Goal: Task Accomplishment & Management: Use online tool/utility

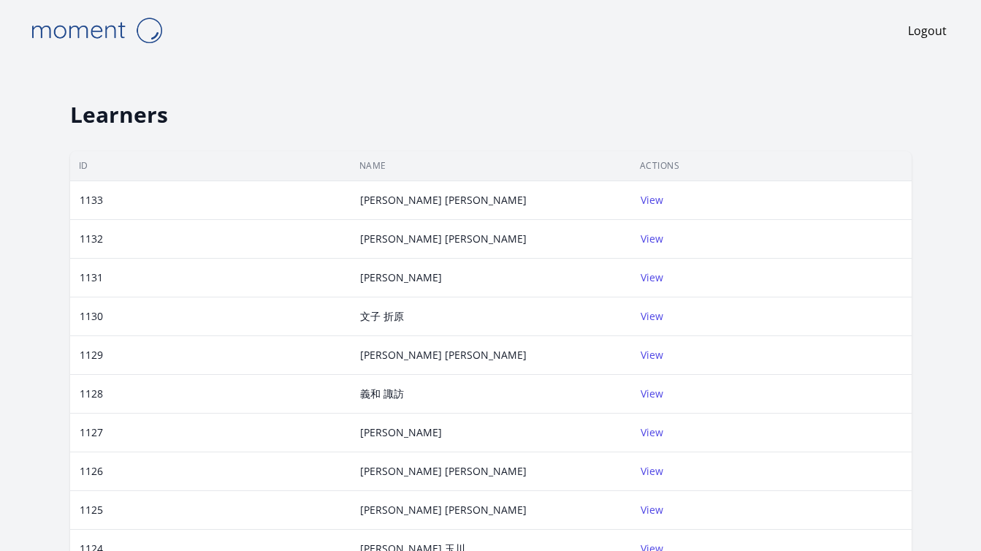
scroll to position [6, 0]
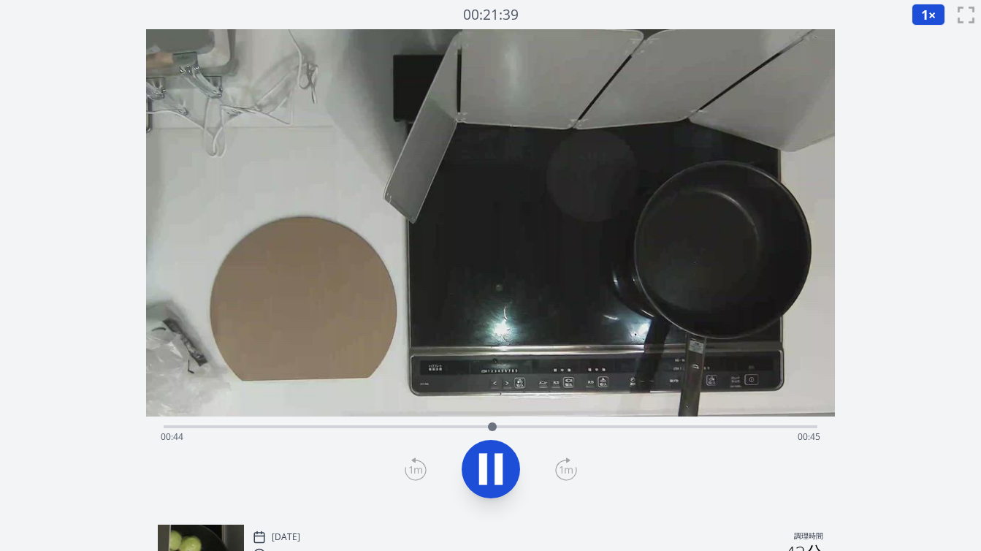
scroll to position [1, 0]
click at [355, 424] on div "経過時間: 00:44 残り時間: 00:44" at bounding box center [491, 425] width 654 height 18
click at [328, 427] on div "経過時間: 00:27 残り時間: 01:02" at bounding box center [491, 435] width 660 height 23
click at [299, 421] on div "経過時間: 00:23 残り時間: 01:06" at bounding box center [491, 425] width 654 height 18
click at [506, 465] on icon at bounding box center [490, 468] width 41 height 41
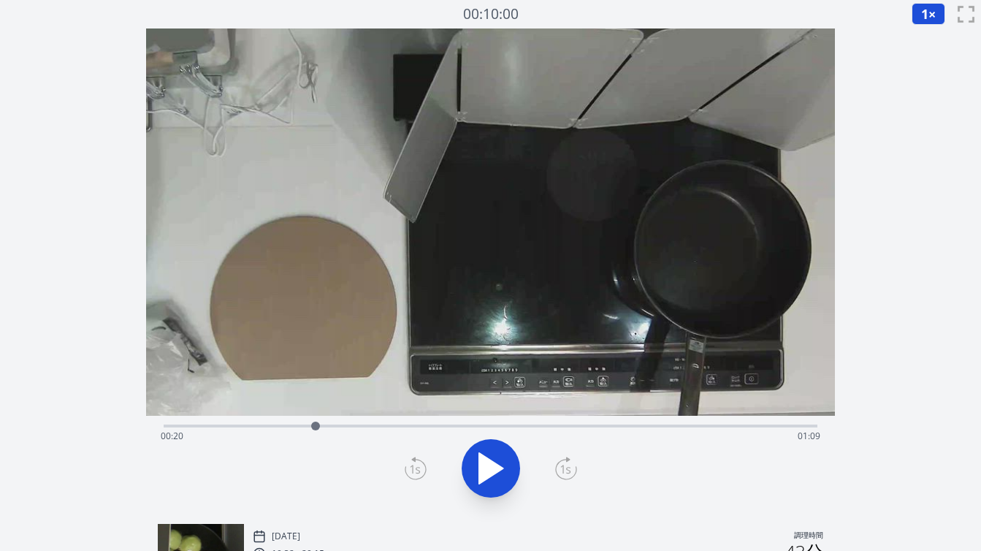
click at [307, 427] on div at bounding box center [316, 426] width 22 height 22
click at [307, 427] on div at bounding box center [306, 425] width 9 height 9
click at [302, 426] on div at bounding box center [306, 425] width 9 height 9
click at [481, 466] on icon at bounding box center [491, 468] width 24 height 31
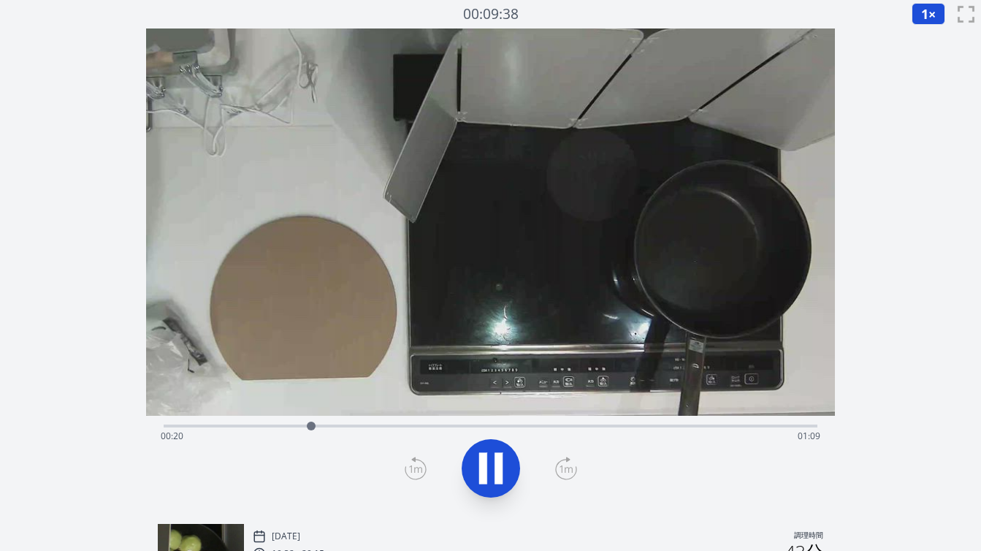
click at [481, 466] on icon at bounding box center [483, 468] width 8 height 31
click at [416, 465] on icon at bounding box center [416, 468] width 22 height 23
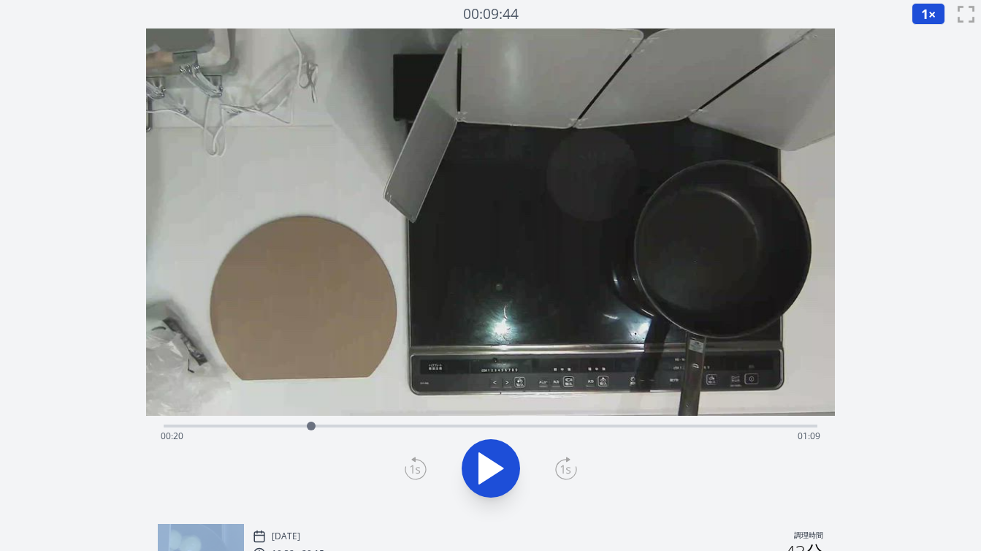
click at [416, 465] on icon at bounding box center [416, 468] width 22 height 23
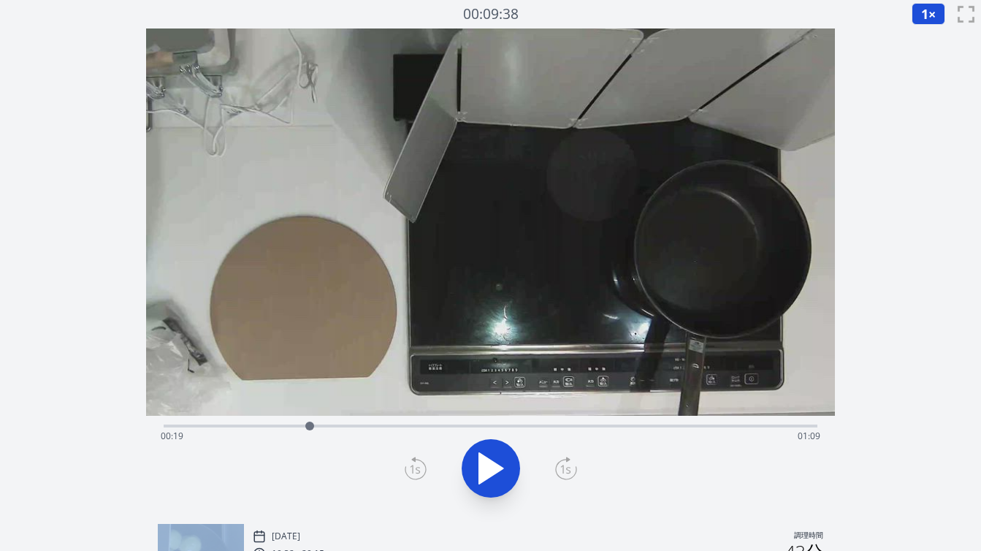
click at [416, 465] on icon at bounding box center [416, 468] width 22 height 23
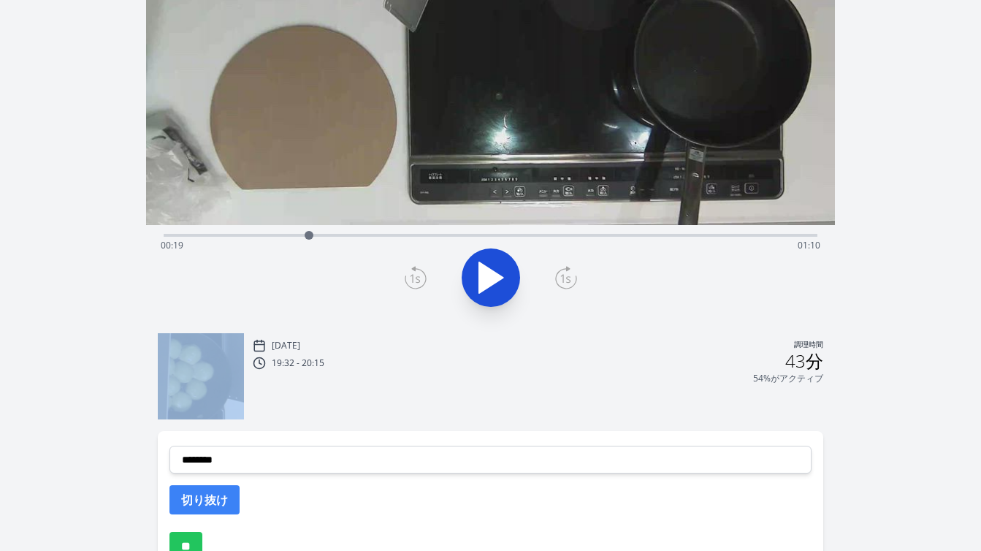
scroll to position [204, 0]
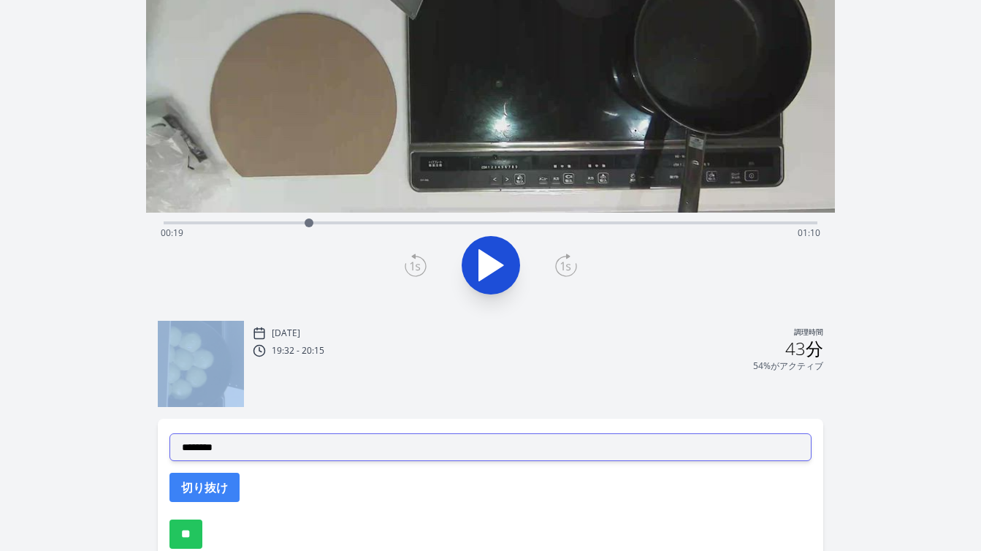
click at [382, 449] on select "**********" at bounding box center [490, 447] width 642 height 28
select select "**********"
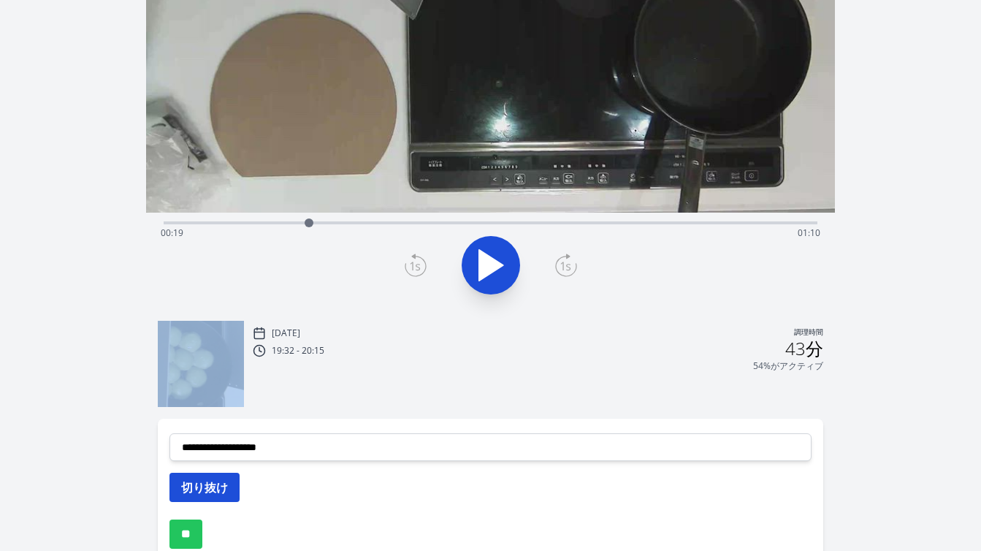
click at [213, 490] on font "切り抜け" at bounding box center [204, 487] width 47 height 16
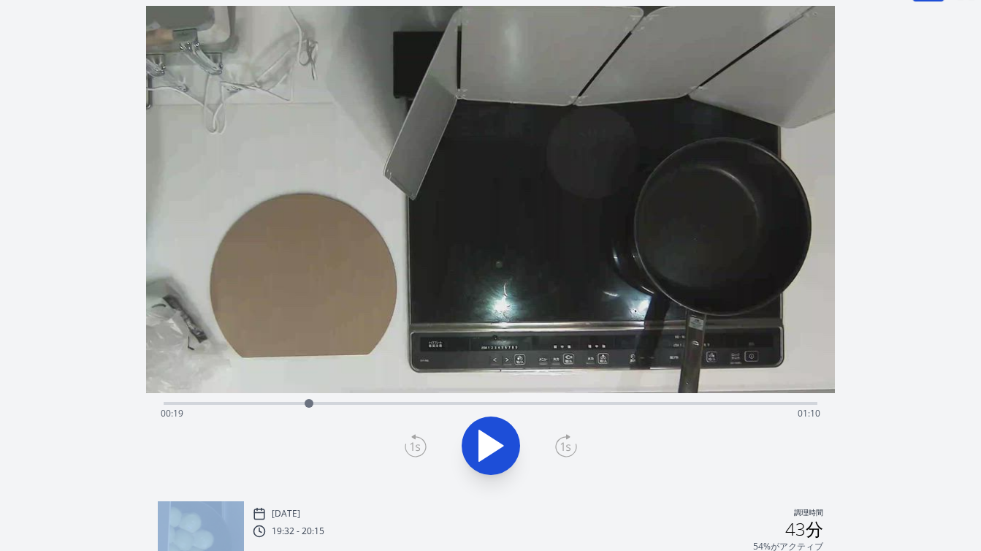
scroll to position [0, 0]
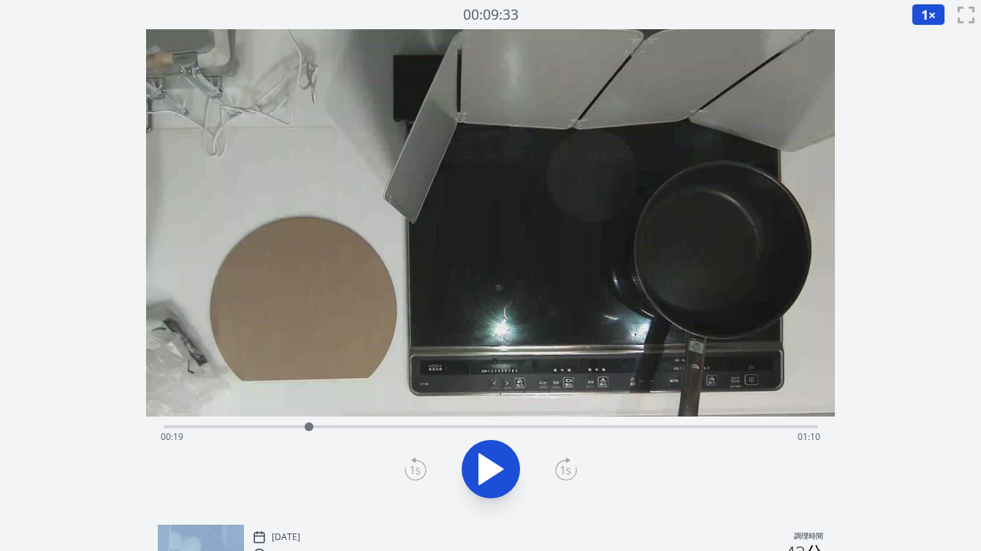
click at [494, 481] on icon at bounding box center [490, 468] width 41 height 41
click at [494, 481] on icon at bounding box center [498, 469] width 8 height 31
click at [565, 470] on icon at bounding box center [565, 470] width 10 height 9
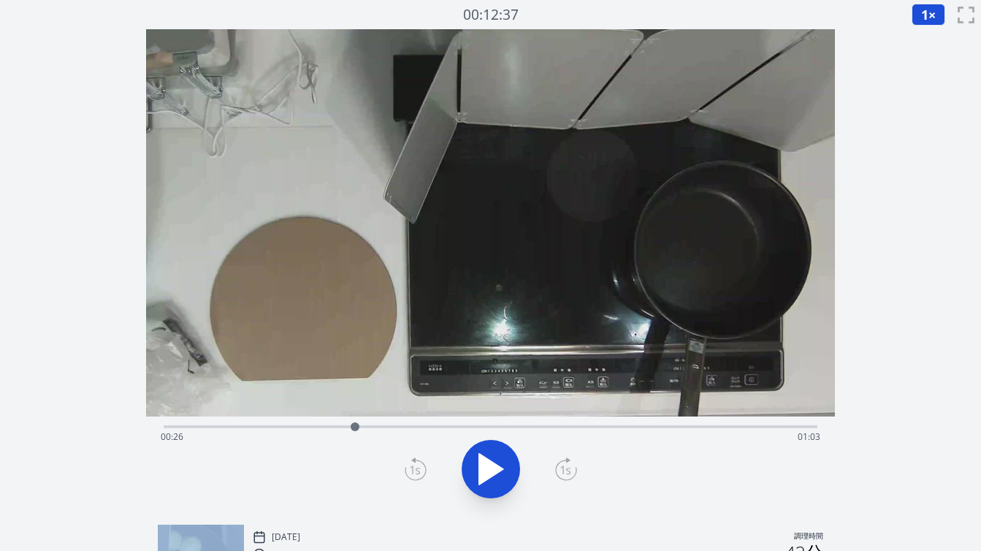
click at [565, 470] on icon at bounding box center [565, 470] width 10 height 9
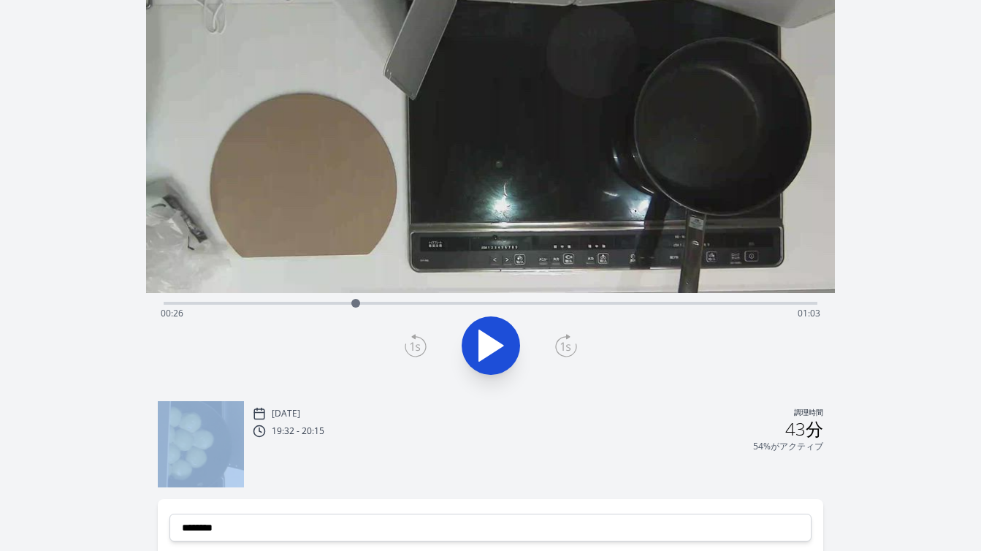
scroll to position [316, 0]
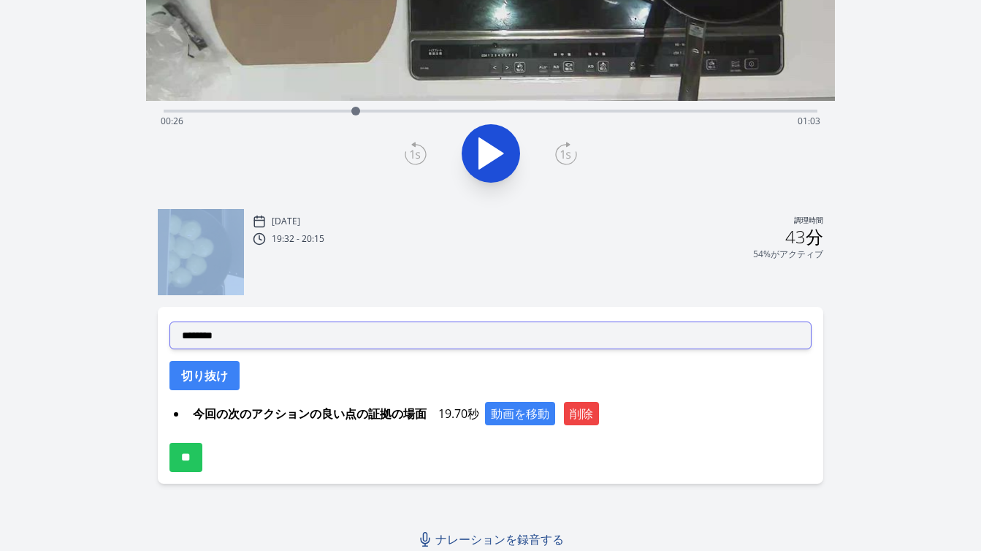
click at [411, 343] on select "**********" at bounding box center [490, 335] width 642 height 28
select select "**********"
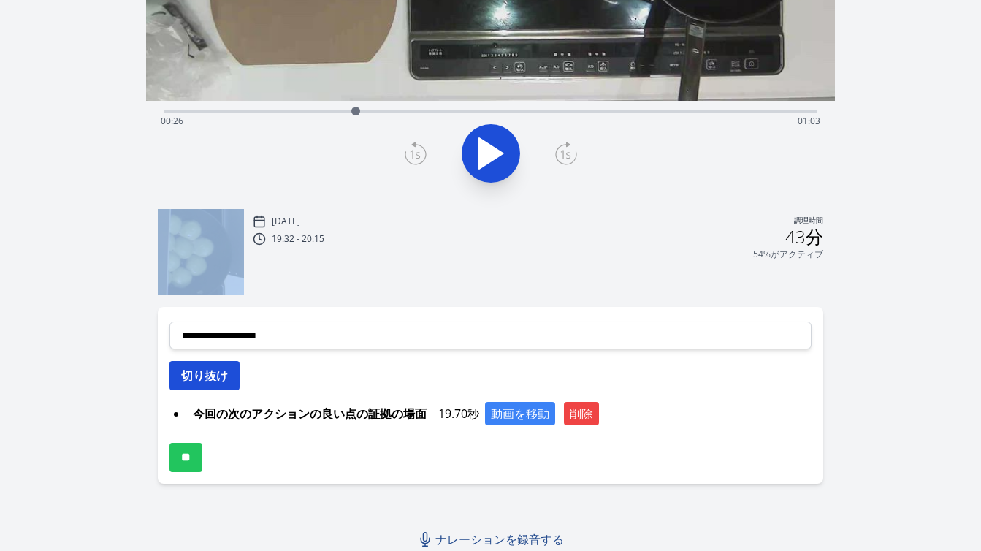
click at [215, 378] on font "切り抜け" at bounding box center [204, 375] width 47 height 16
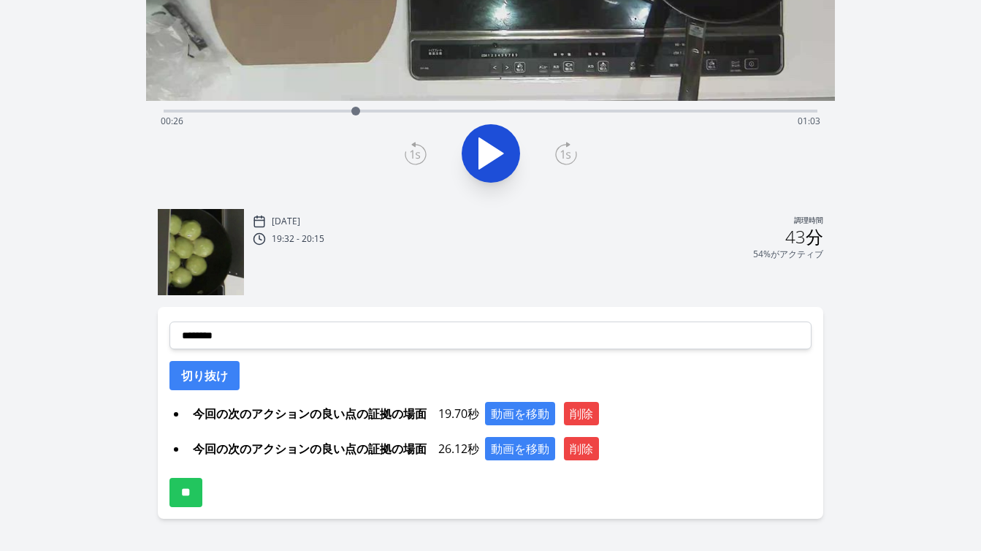
click at [538, 283] on div "[DATE] 調理時間 19:32 - 20:15 43分 54%がアクティブ" at bounding box center [538, 253] width 570 height 83
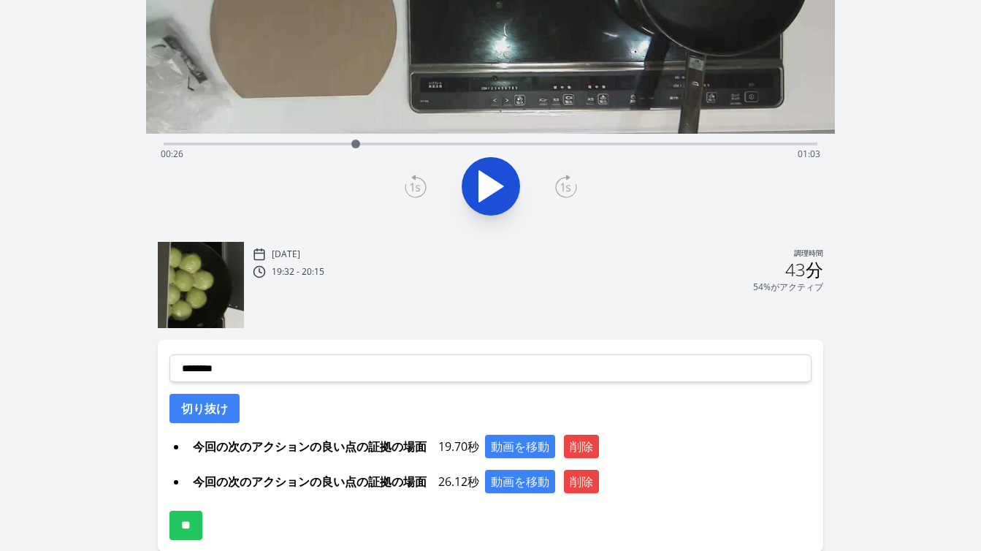
scroll to position [194, 0]
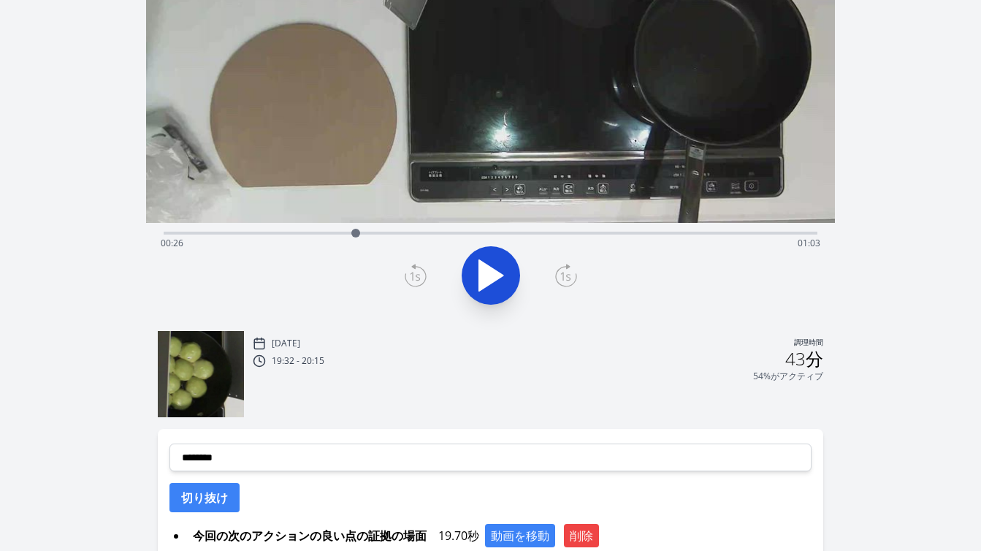
click at [333, 232] on div "経過時間: 00:26 残り時間: 01:03" at bounding box center [491, 243] width 660 height 23
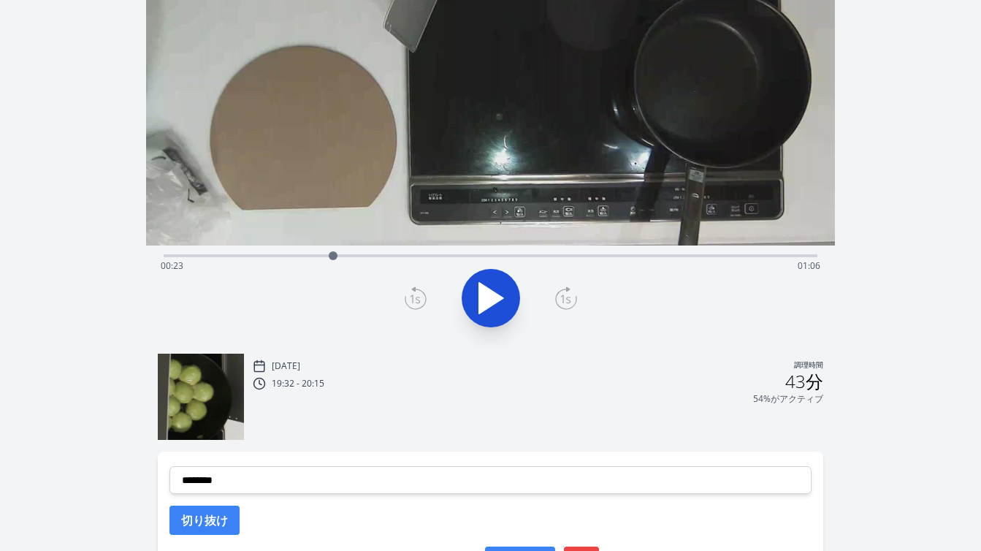
click at [316, 254] on div "経過時間: 00:23 残り時間: 01:06" at bounding box center [491, 265] width 660 height 23
click at [498, 294] on icon at bounding box center [490, 298] width 41 height 41
click at [498, 294] on icon at bounding box center [498, 298] width 8 height 31
click at [415, 291] on icon at bounding box center [416, 297] width 22 height 23
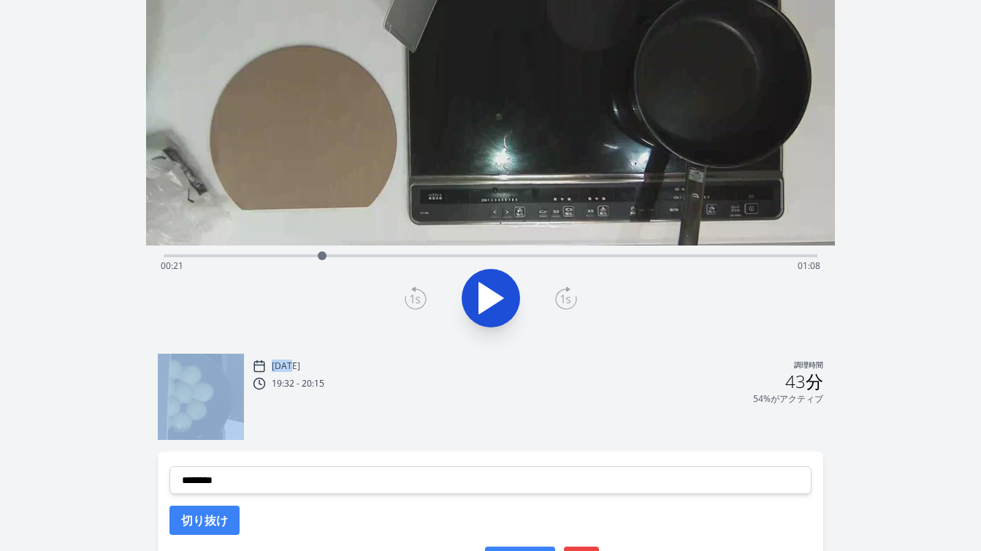
click at [415, 291] on icon at bounding box center [416, 297] width 22 height 23
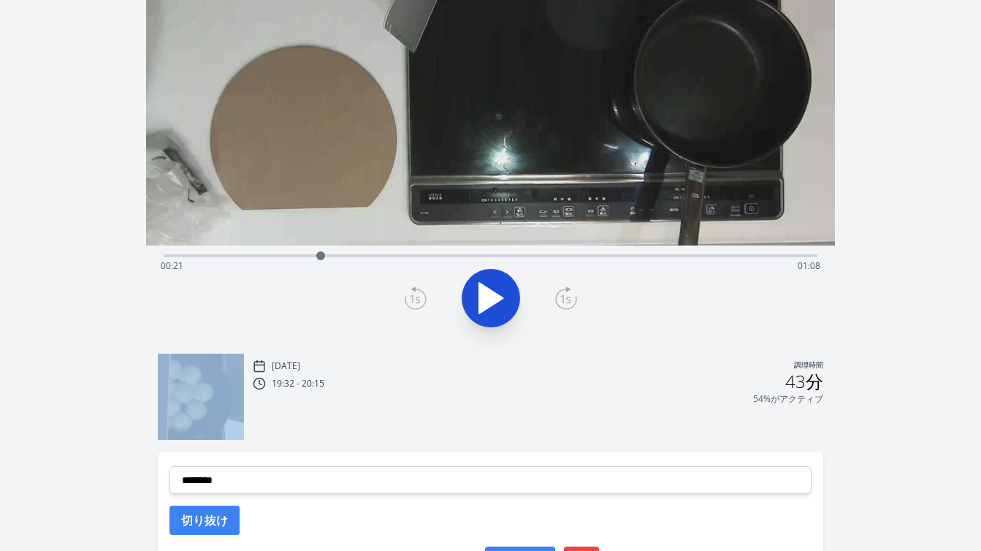
click at [415, 291] on icon at bounding box center [416, 297] width 22 height 23
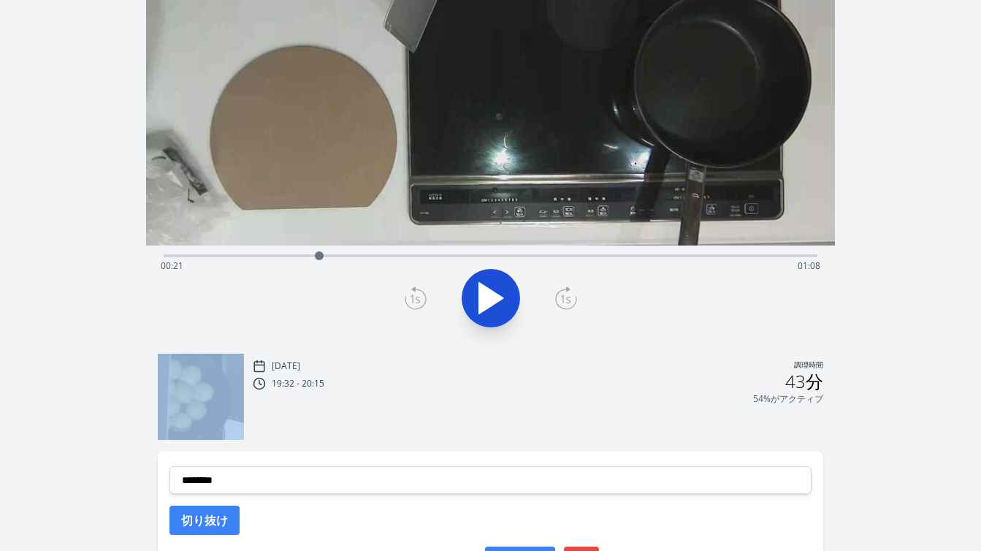
click at [415, 291] on icon at bounding box center [416, 297] width 22 height 23
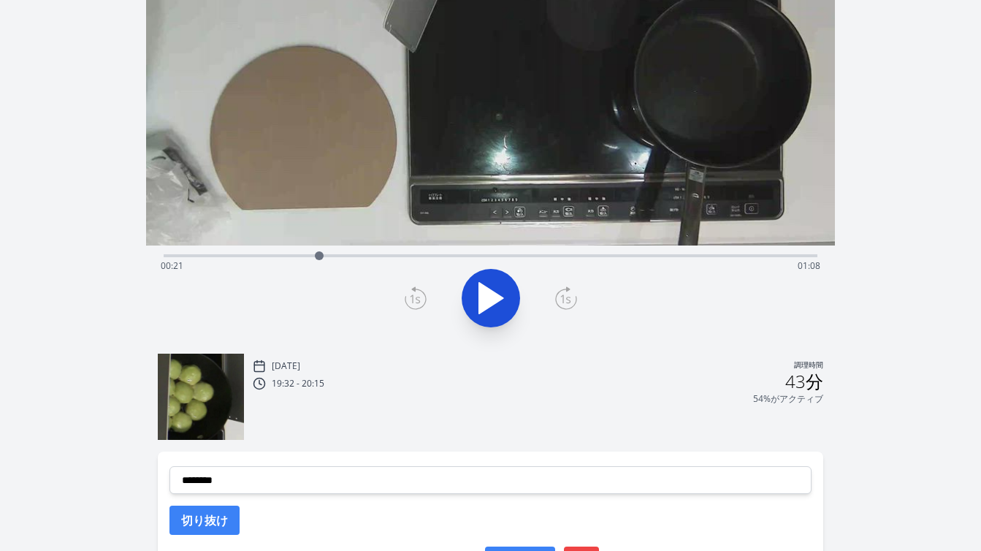
click at [415, 291] on icon at bounding box center [416, 297] width 22 height 23
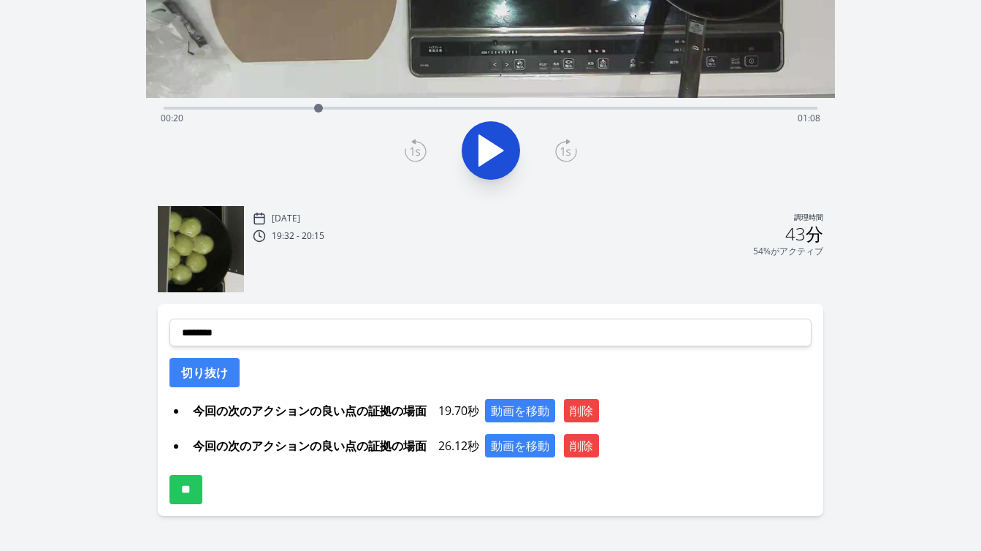
scroll to position [354, 0]
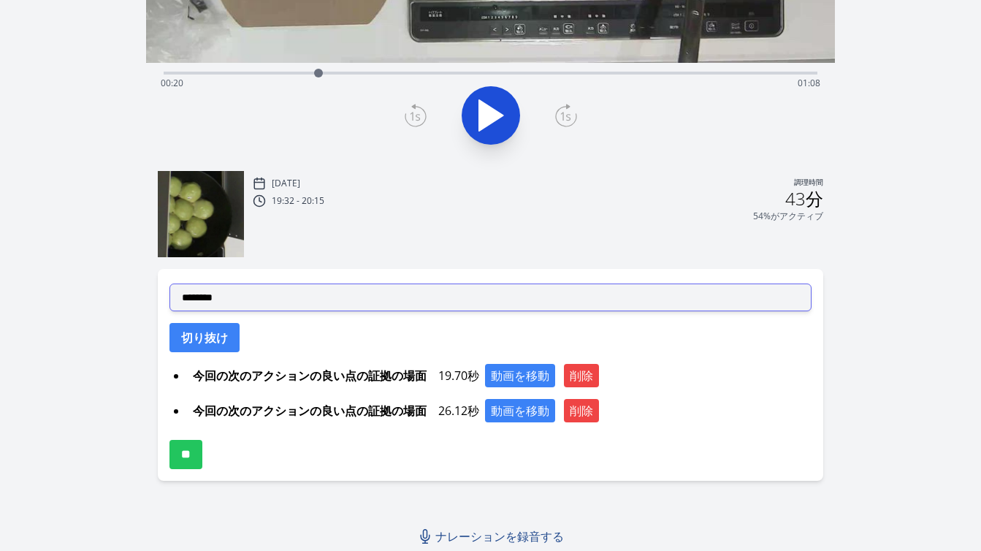
click at [449, 303] on select "**********" at bounding box center [490, 297] width 642 height 28
select select "**********"
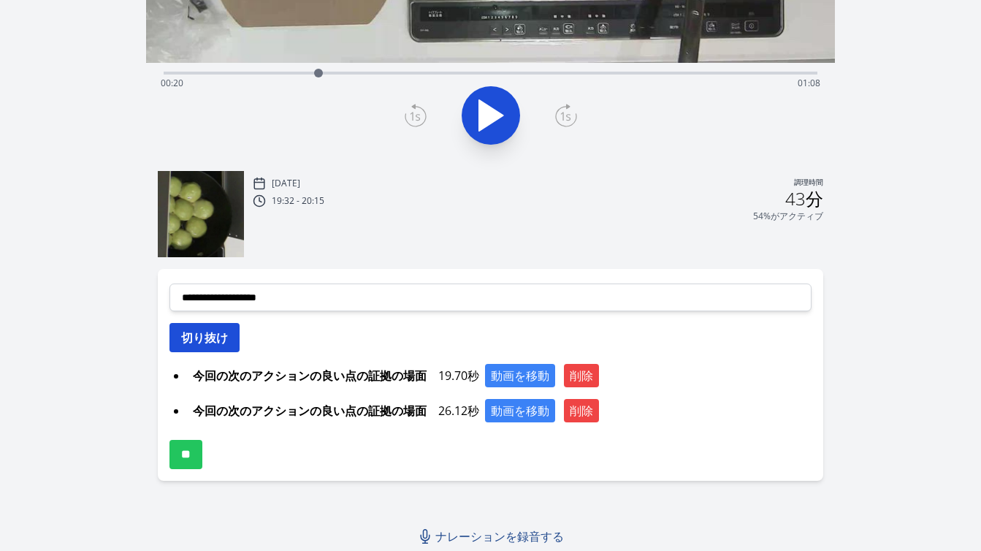
click at [218, 335] on font "切り抜け" at bounding box center [204, 337] width 47 height 16
select select
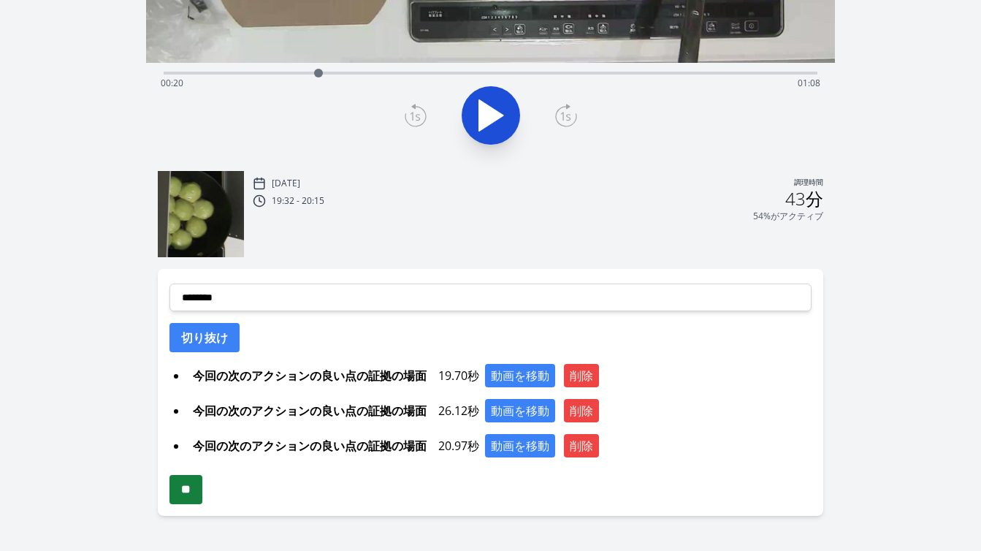
click at [200, 493] on input "**" at bounding box center [185, 489] width 33 height 29
